Goal: Task Accomplishment & Management: Use online tool/utility

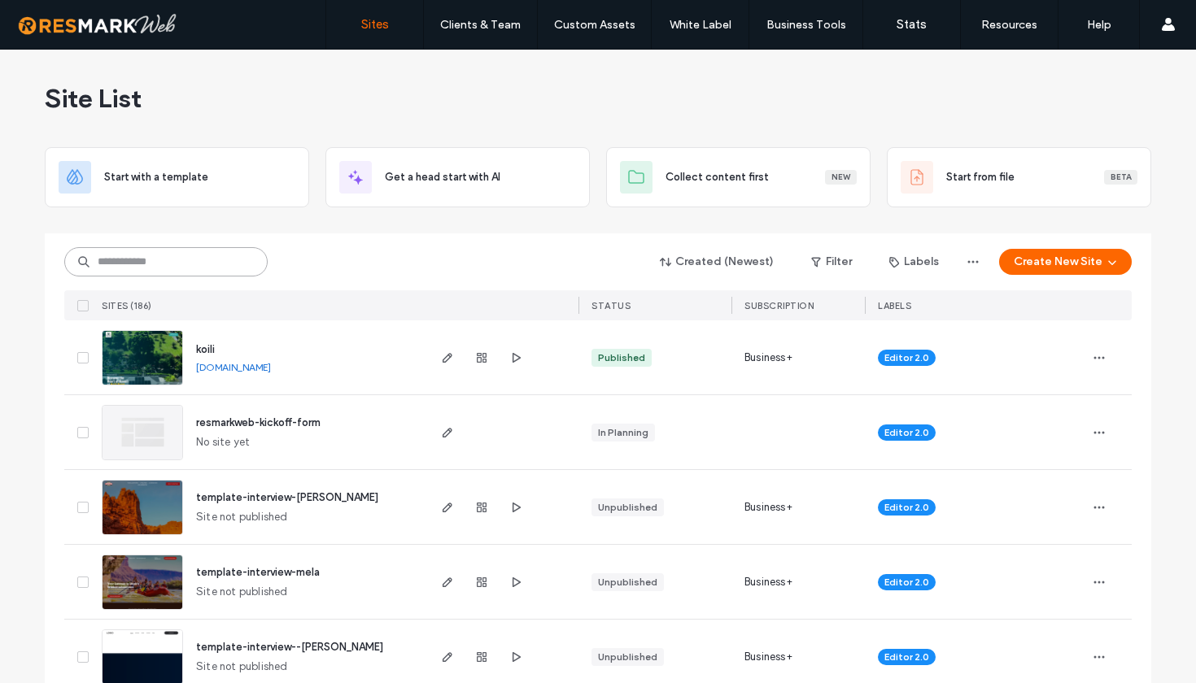
click at [182, 255] on input at bounding box center [165, 261] width 203 height 29
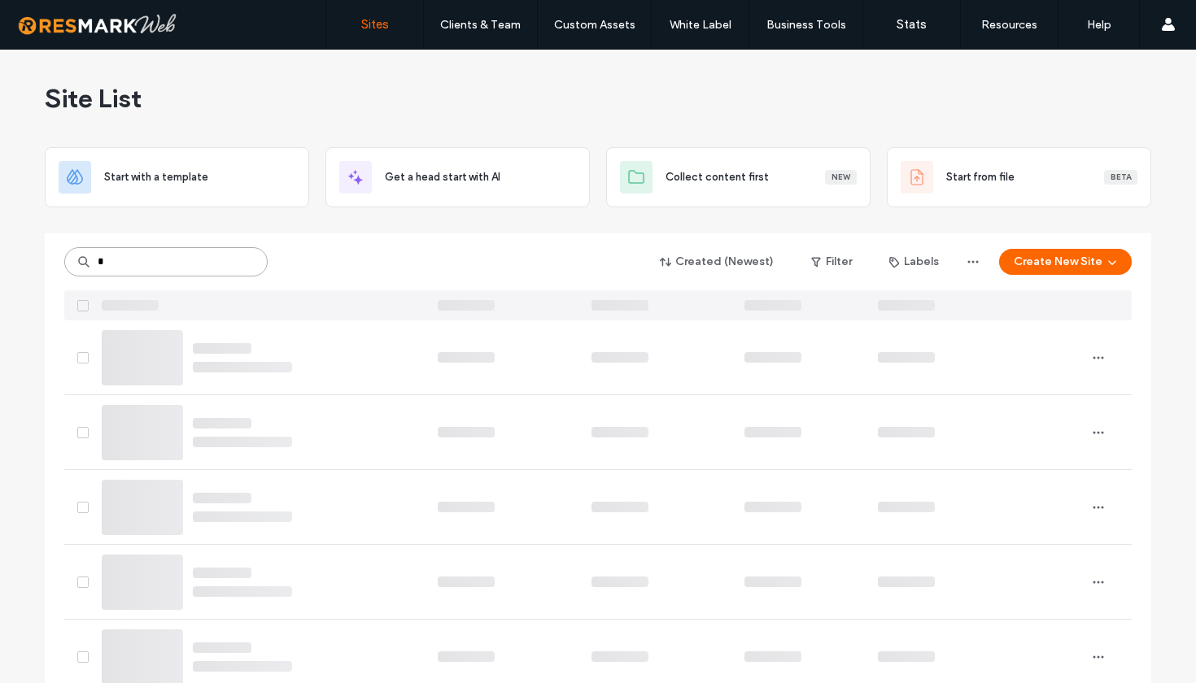
type input "*"
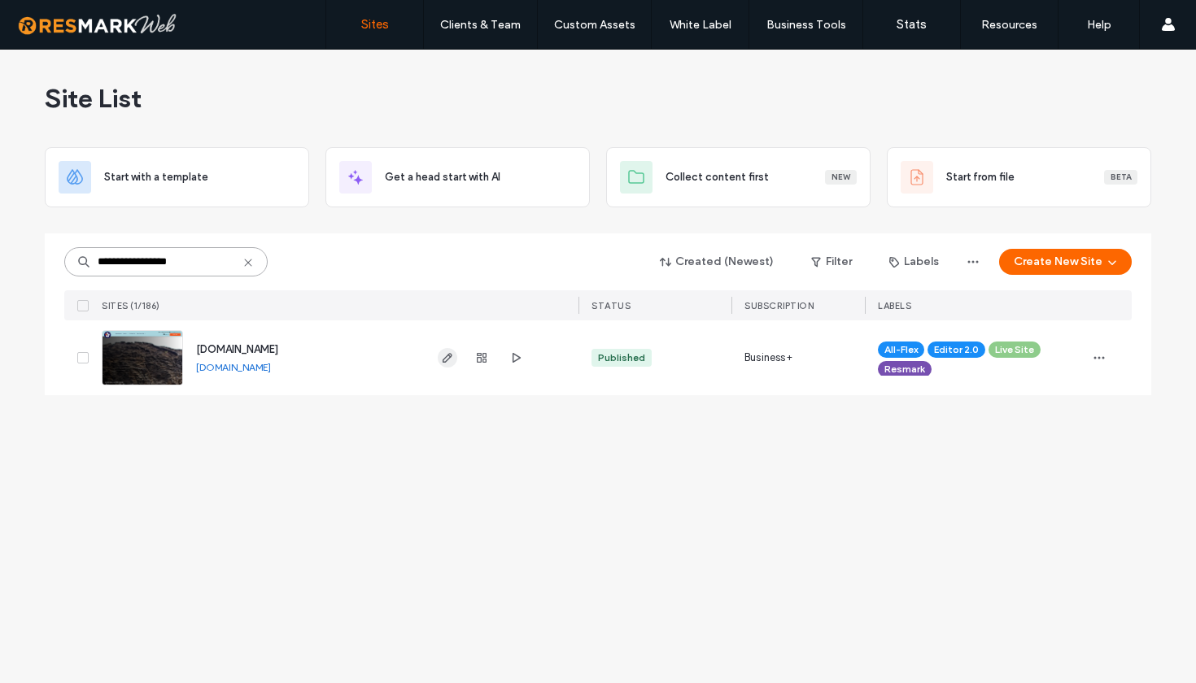
type input "**********"
click at [451, 357] on use "button" at bounding box center [448, 358] width 10 height 10
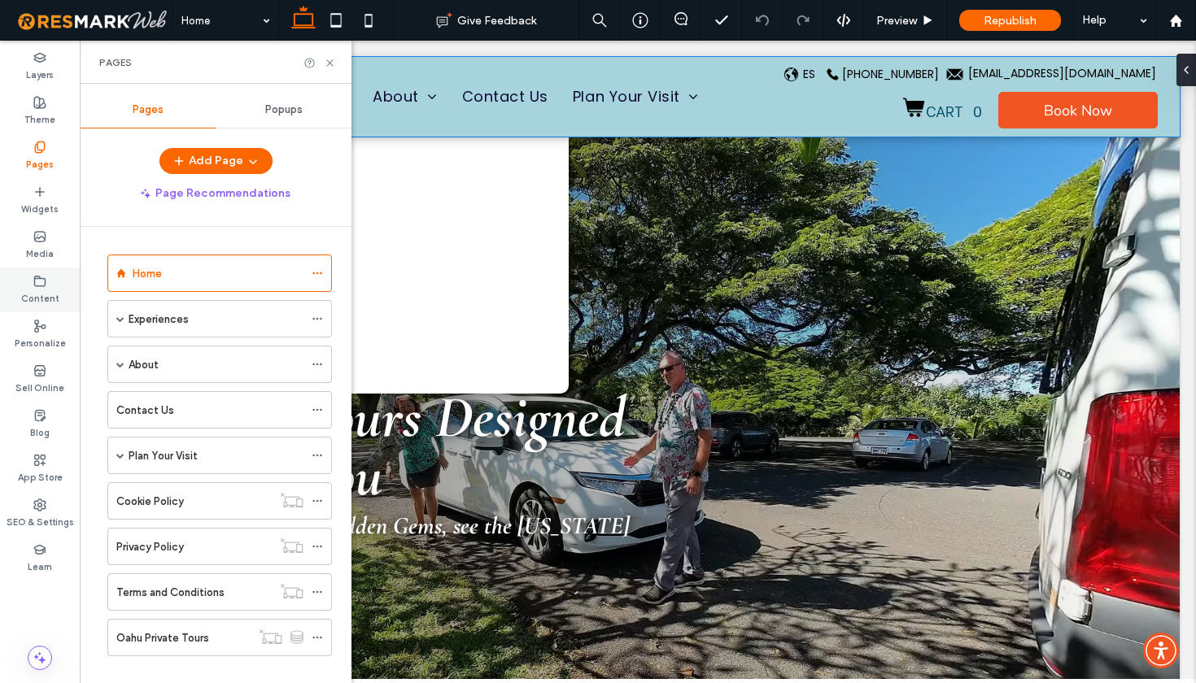
click at [43, 293] on label "Content" at bounding box center [40, 297] width 38 height 18
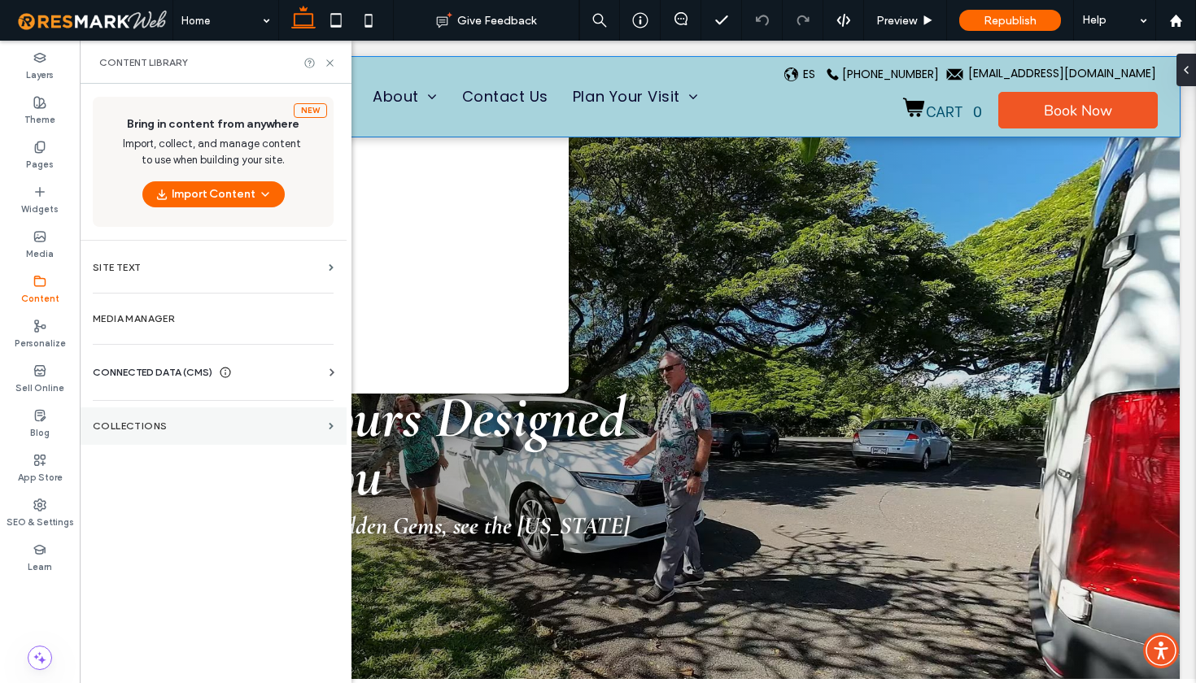
click at [148, 439] on section "Collections" at bounding box center [213, 426] width 267 height 37
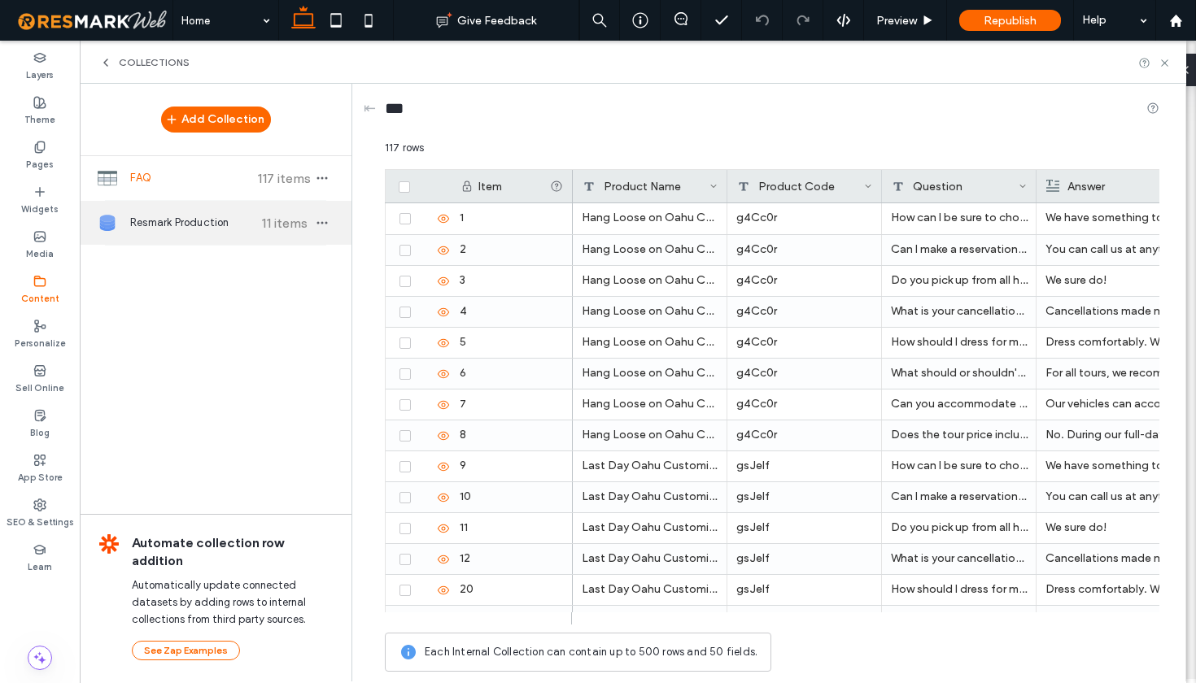
click at [193, 221] on span "Resmark Production" at bounding box center [190, 223] width 121 height 16
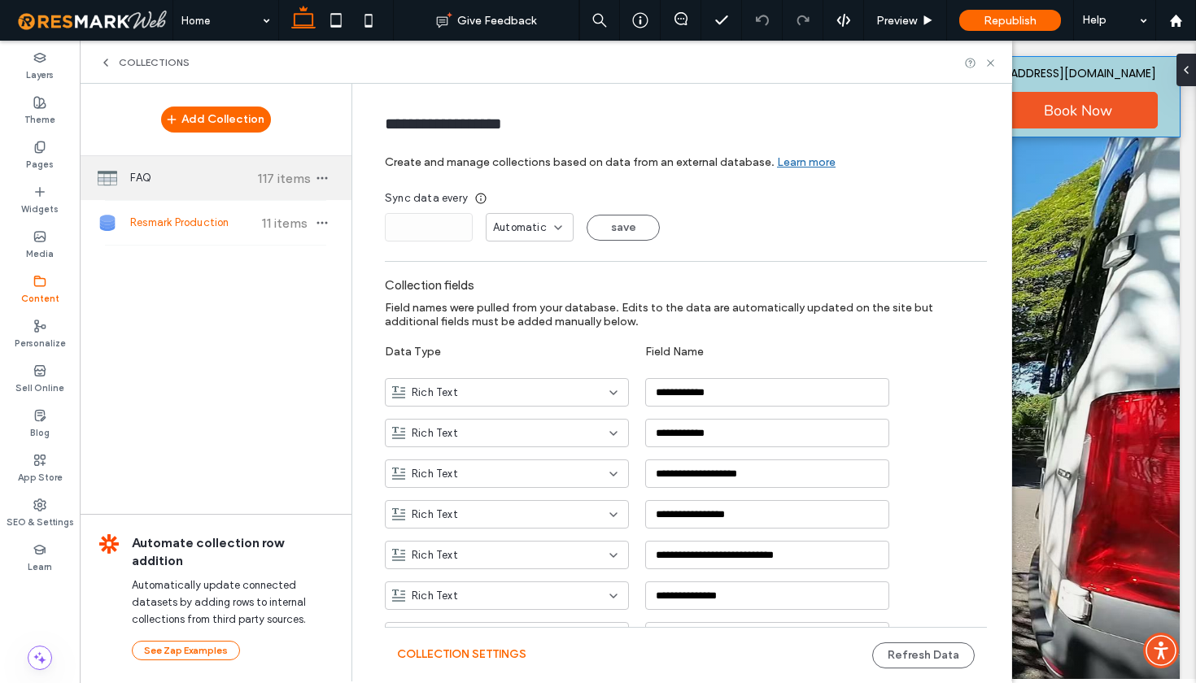
click at [193, 190] on div "FAQ 117 items" at bounding box center [216, 178] width 272 height 44
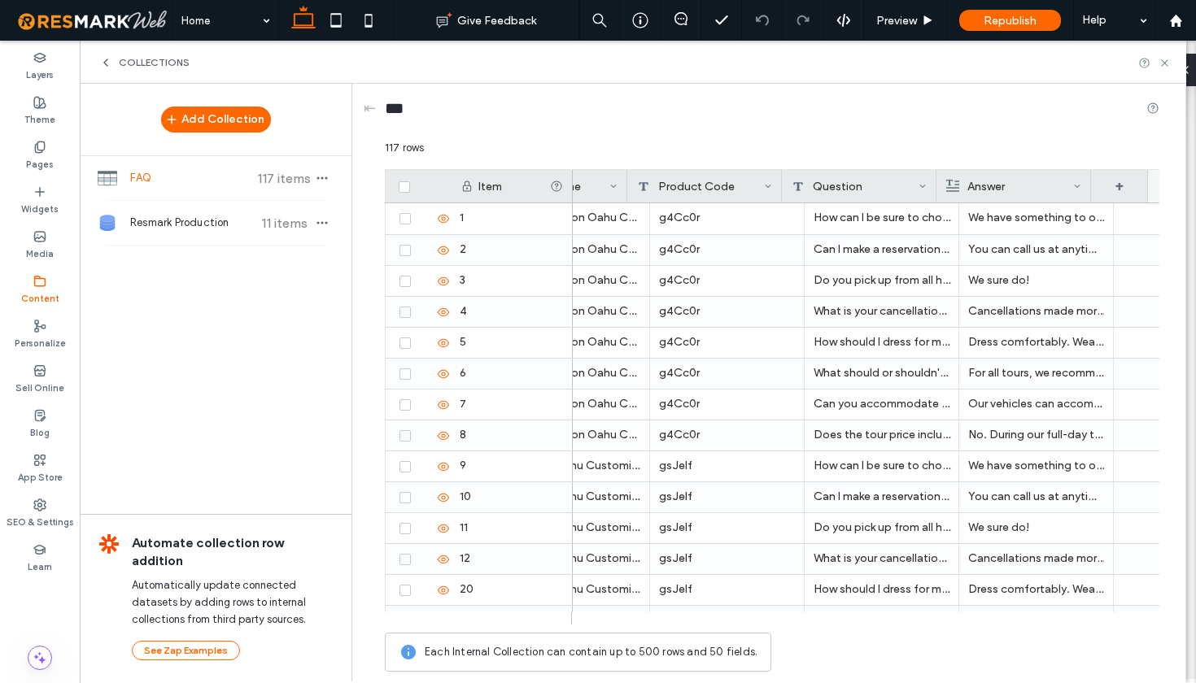
scroll to position [0, 100]
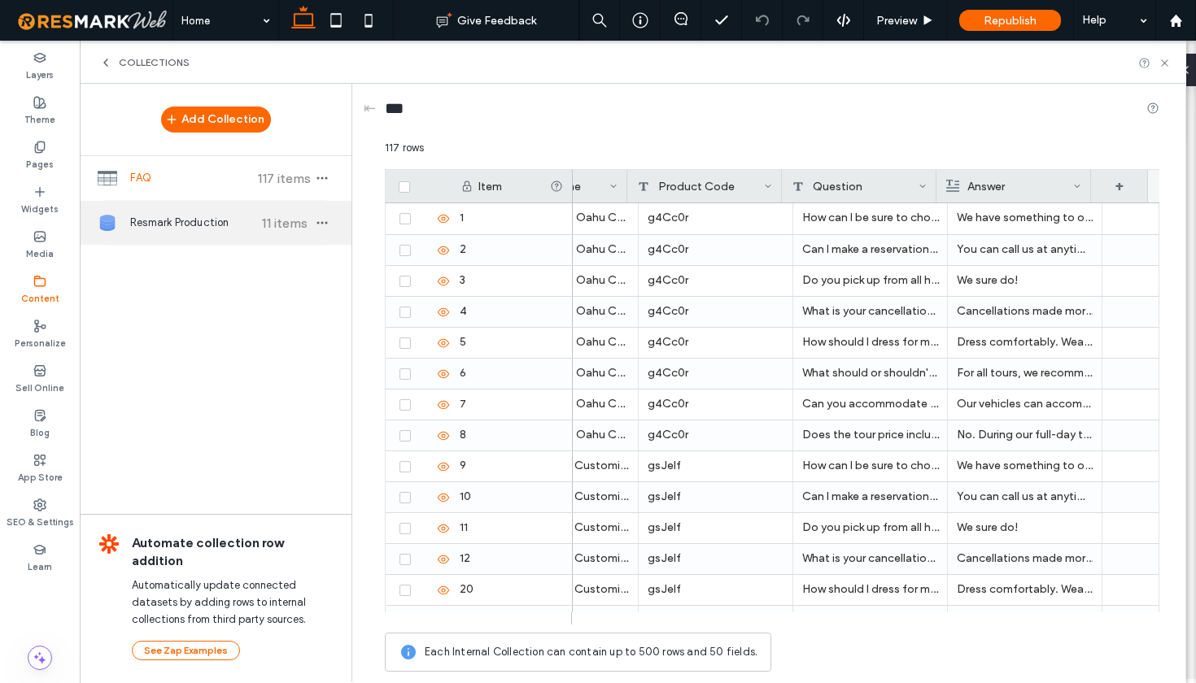
click at [178, 221] on span "Resmark Production" at bounding box center [190, 223] width 121 height 16
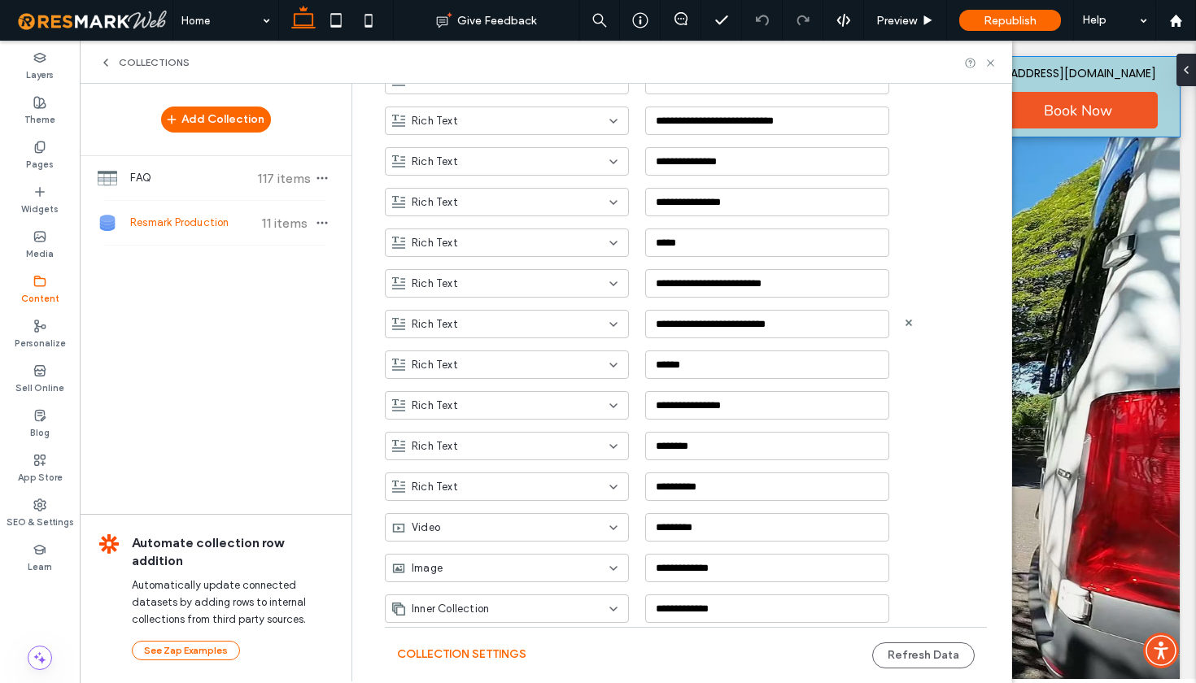
scroll to position [0, 0]
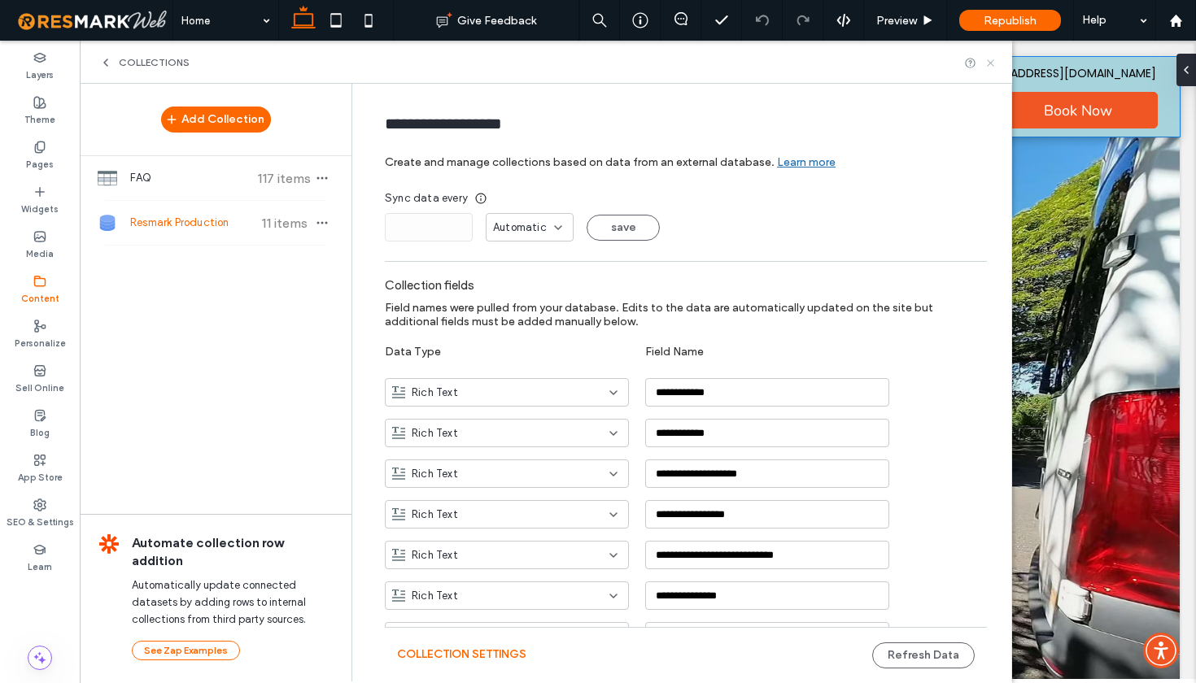
click at [993, 67] on icon at bounding box center [990, 63] width 12 height 12
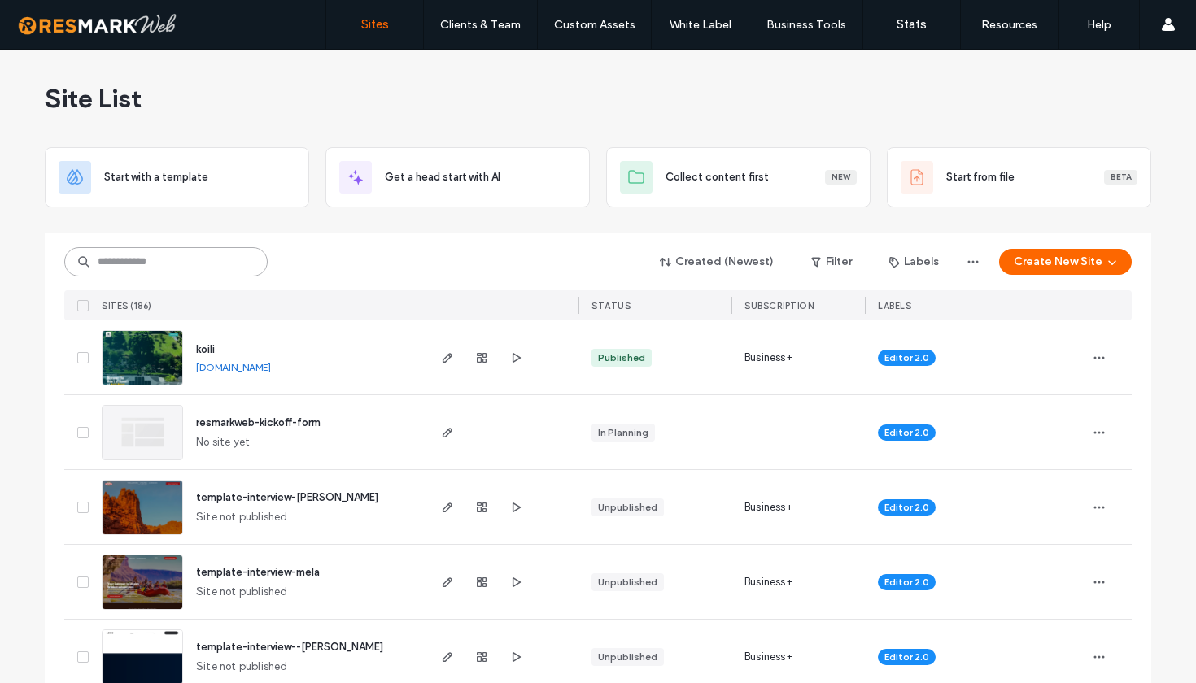
click at [168, 265] on input at bounding box center [165, 261] width 203 height 29
click at [170, 272] on input at bounding box center [165, 261] width 203 height 29
type input "*"
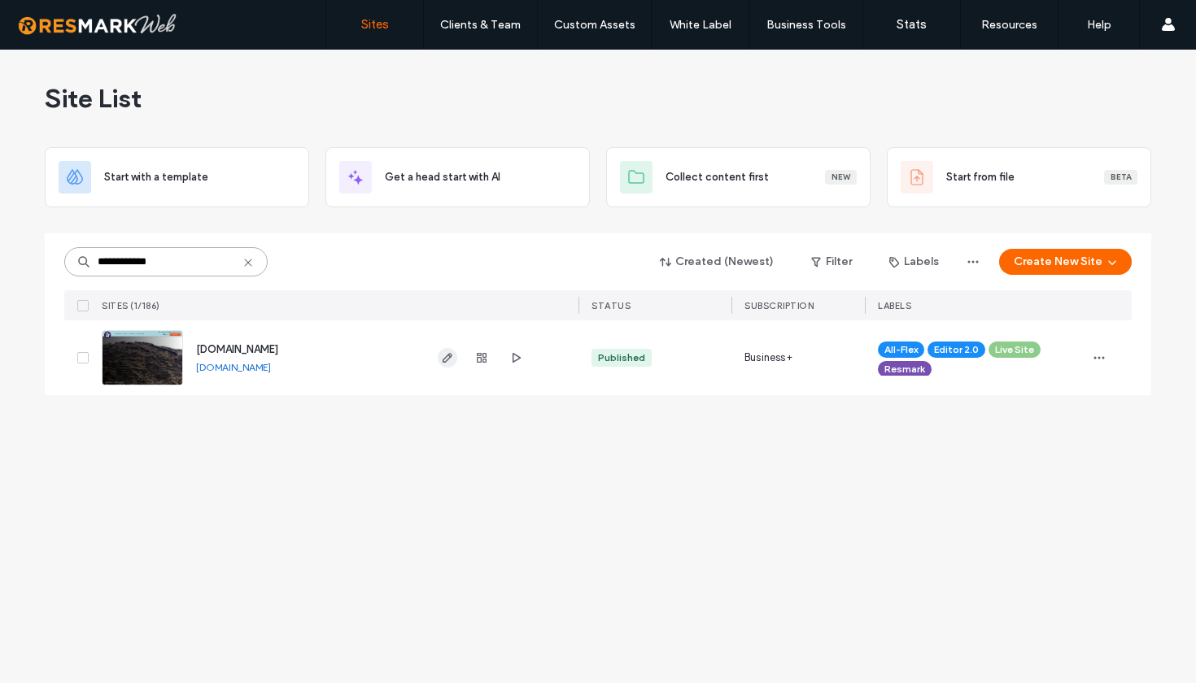
type input "**********"
click at [450, 360] on icon "button" at bounding box center [447, 357] width 13 height 13
